Goal: Check status: Check status

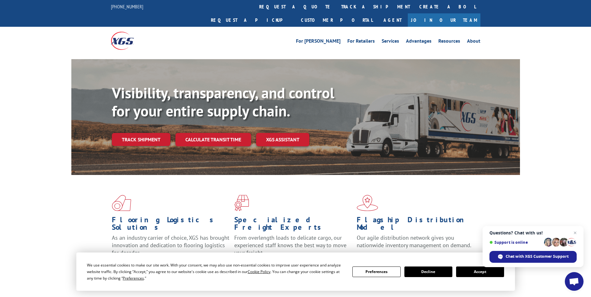
click at [46, 175] on div "Flooring Logistics Solutions As an industry carrier of choice, XGS has brought …" at bounding box center [295, 237] width 591 height 125
click at [159, 133] on link "Track shipment" at bounding box center [141, 139] width 59 height 13
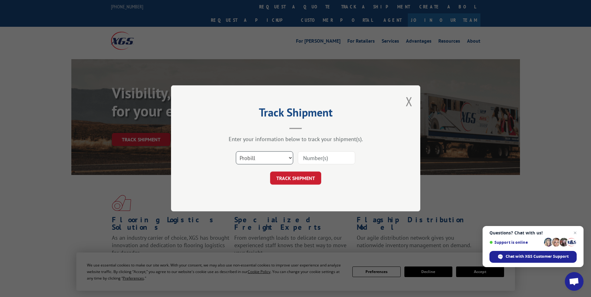
click at [284, 155] on select "Select category... Probill BOL PO" at bounding box center [264, 158] width 57 height 13
select select "bol"
click at [236, 152] on select "Select category... Probill BOL PO" at bounding box center [264, 158] width 57 height 13
click at [314, 158] on input at bounding box center [326, 158] width 57 height 13
paste input "464627"
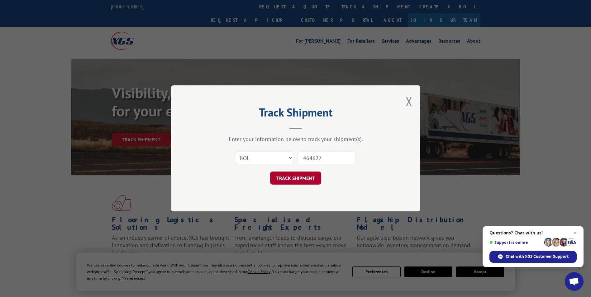
type input "464627"
click at [297, 182] on button "TRACK SHIPMENT" at bounding box center [295, 178] width 51 height 13
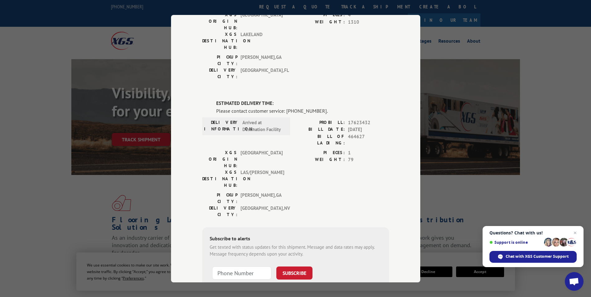
scroll to position [260, 0]
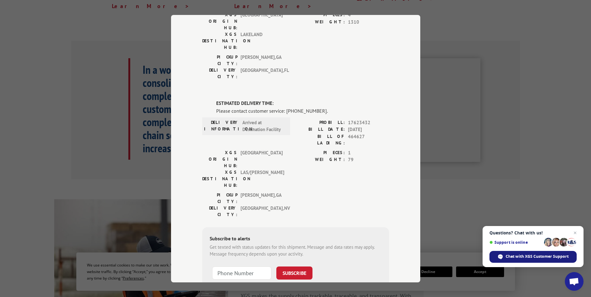
click at [521, 255] on span "Chat with XGS Customer Support" at bounding box center [537, 257] width 63 height 6
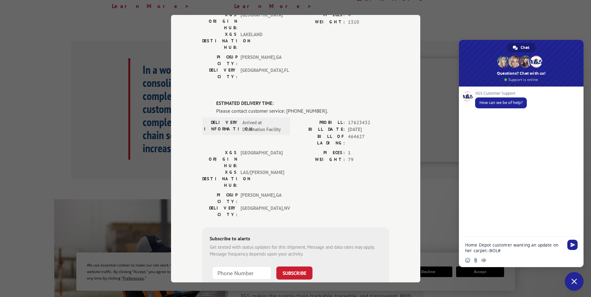
drag, startPoint x: 520, startPoint y: 256, endPoint x: 363, endPoint y: 103, distance: 218.6
click at [363, 133] on span "464627" at bounding box center [368, 139] width 41 height 13
drag, startPoint x: 363, startPoint y: 103, endPoint x: 309, endPoint y: 102, distance: 54.2
click at [309, 133] on div "BILL OF LADING: 464627" at bounding box center [342, 139] width 93 height 13
copy div "BILL OF LADING: 464627"
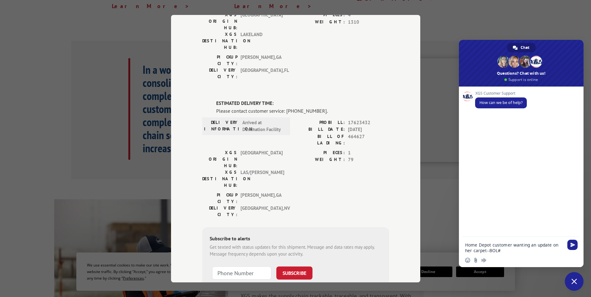
click at [507, 250] on textarea "Home Depot customer wanting an update on her carpet--BOL#" at bounding box center [514, 247] width 98 height 11
paste textarea "BILL OF LADING: 464627"
click at [500, 248] on textarea "Home Depot customer wanting an update on her carpet--BOL#BILL OF LADING: 464627" at bounding box center [514, 245] width 98 height 17
click at [499, 250] on textarea "Home Depot customer wanting an update on her carpet--BOL#BILL OF LADING: 464627" at bounding box center [514, 245] width 98 height 17
click at [501, 244] on textarea "Home Depot customer wanting an update on her carpet--BOL#BILL OF LADING: 464627" at bounding box center [514, 245] width 98 height 17
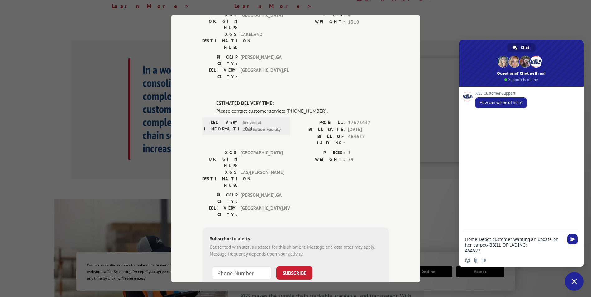
type textarea "Home Depot customer wanting an update on her carpet--BILL OF LADING: 464627"
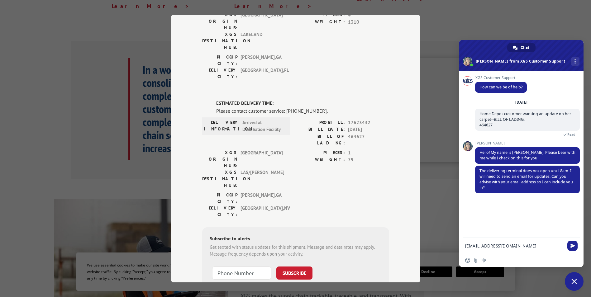
type textarea "[EMAIL_ADDRESS][DOMAIN_NAME]"
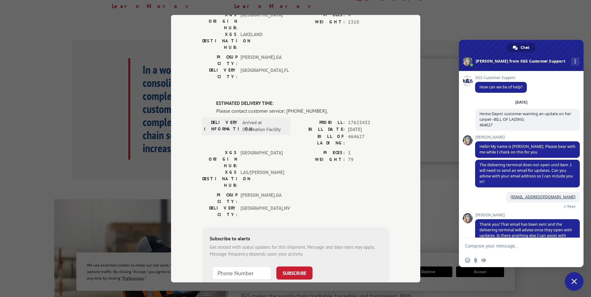
scroll to position [16, 0]
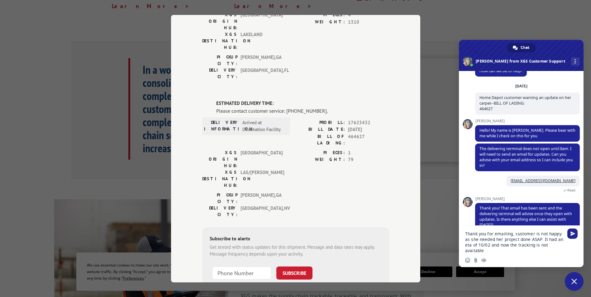
type textarea "Thank you for emailing, customer is not happy as she needed her project done AS…"
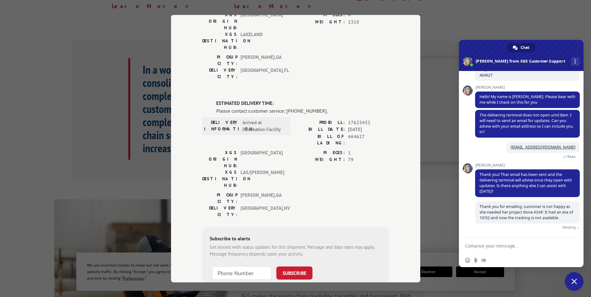
scroll to position [43, 0]
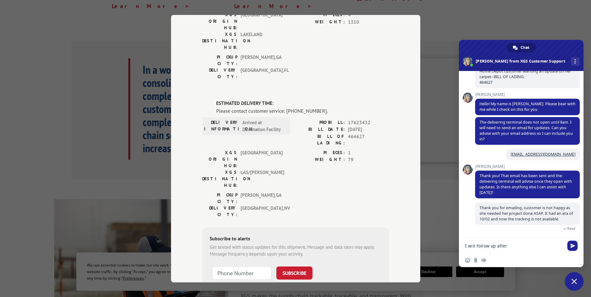
type textarea "I will follow up after 8"
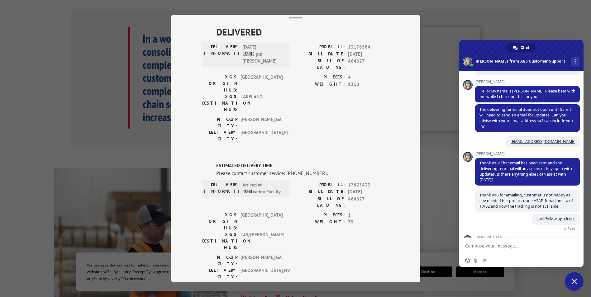
scroll to position [88, 0]
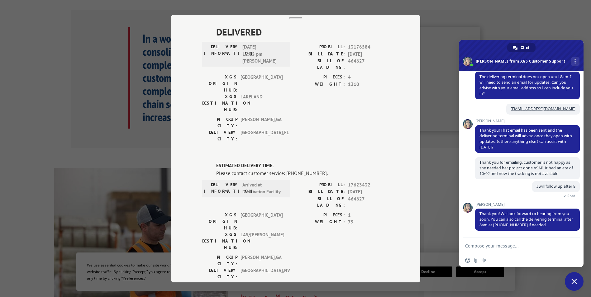
click at [428, 143] on div "Track Shipment DELIVERED DELIVERY INFORMATION: [DATE] 12:15 pm [PERSON_NAME] PR…" at bounding box center [295, 148] width 591 height 297
